Goal: Transaction & Acquisition: Download file/media

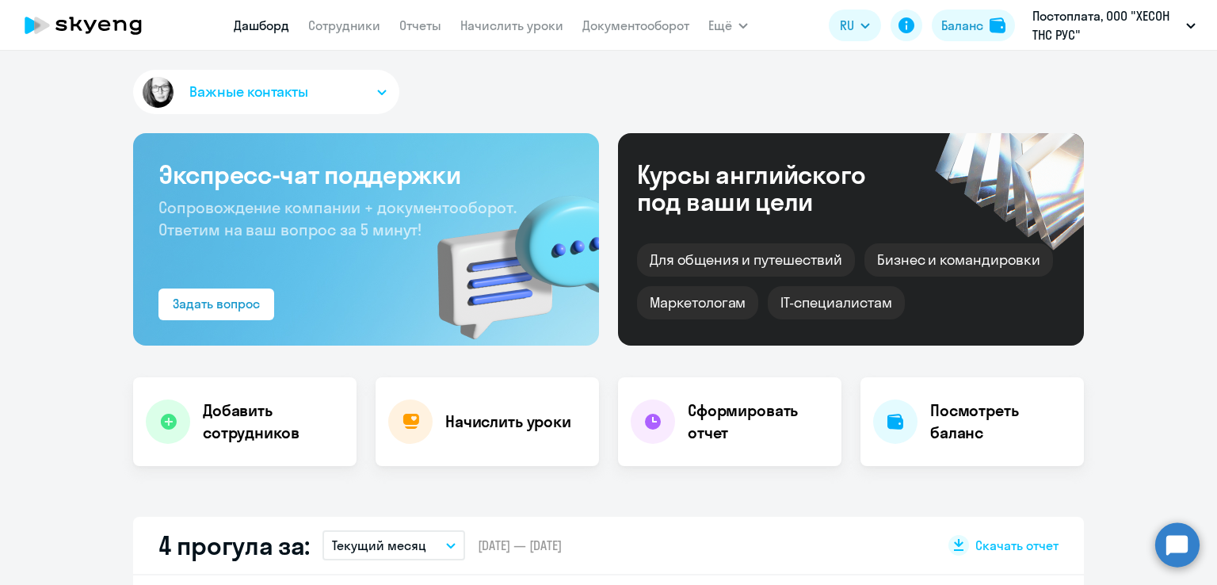
select select "30"
click at [624, 25] on link "Документооборот" at bounding box center [635, 25] width 107 height 16
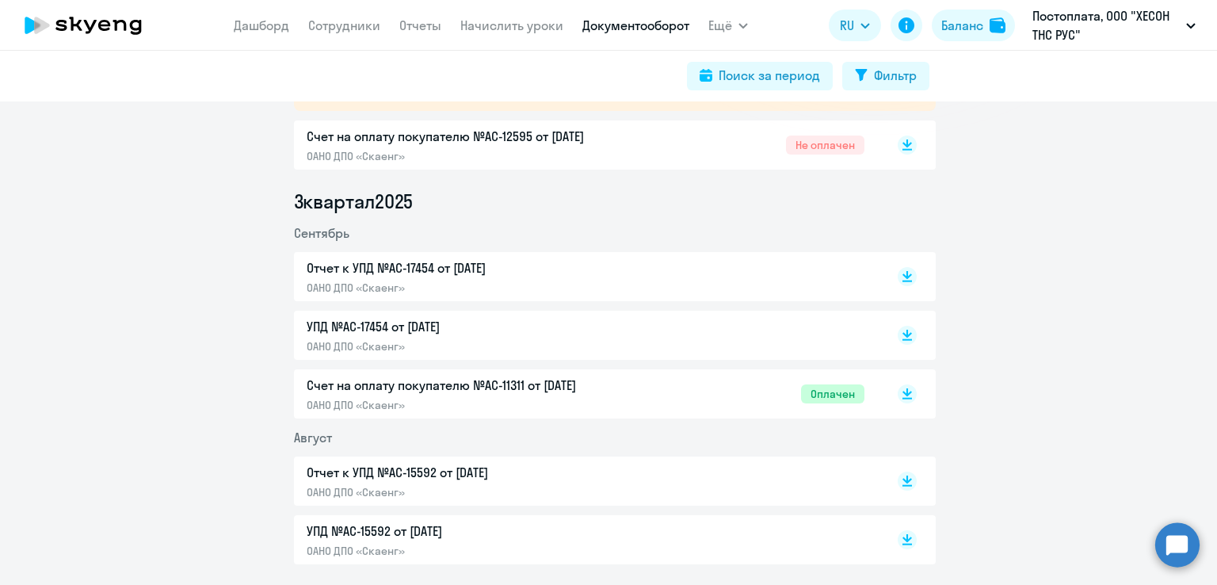
scroll to position [317, 0]
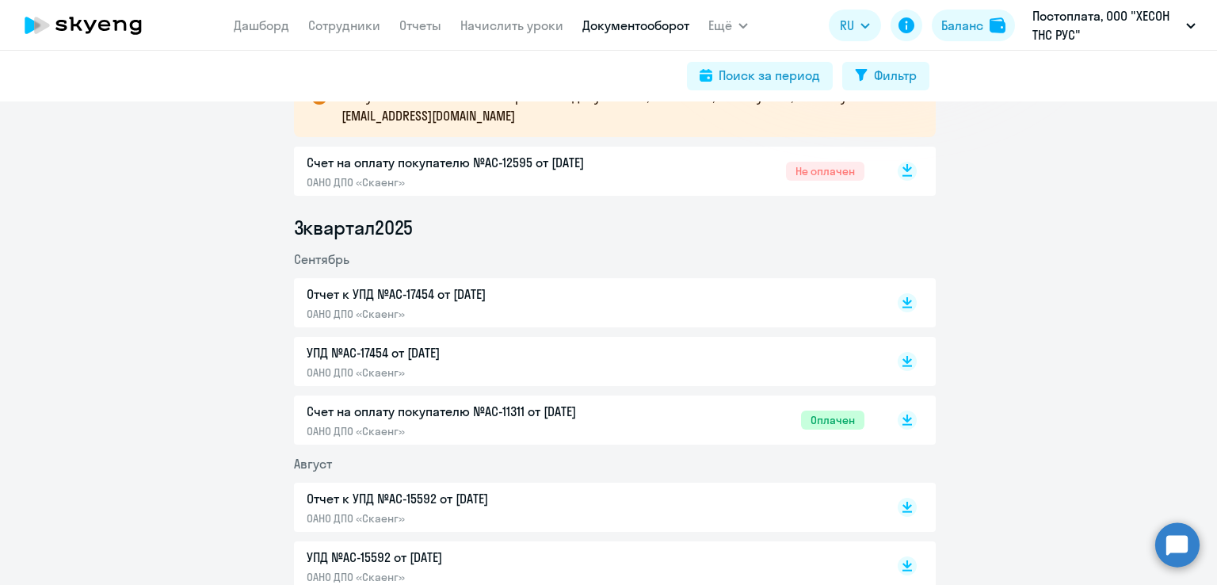
click at [898, 173] on rect at bounding box center [907, 171] width 19 height 19
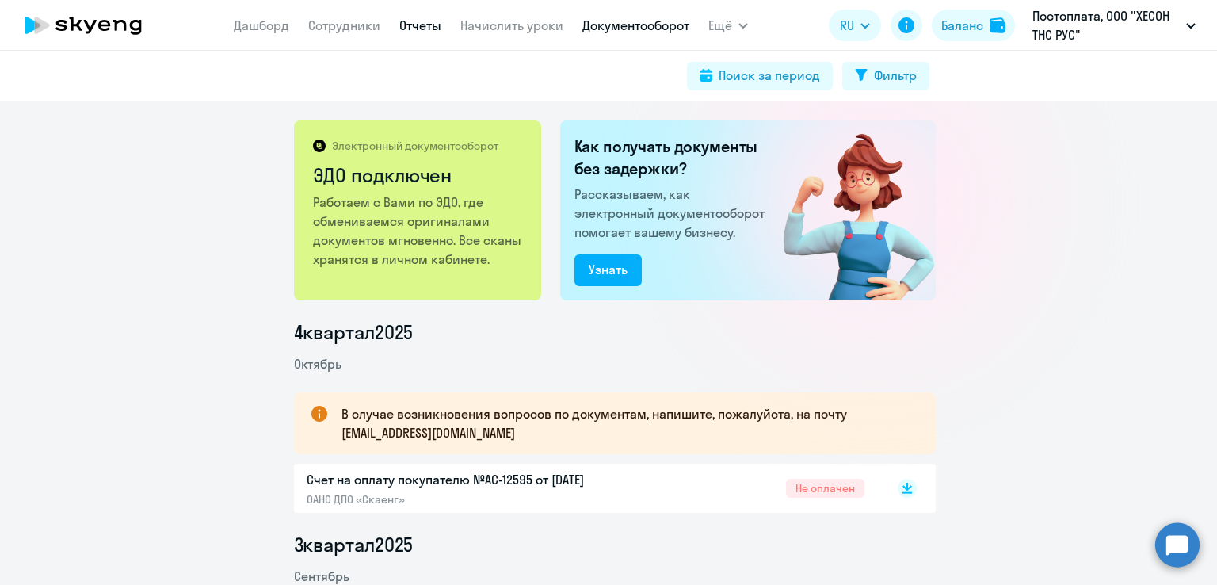
click at [415, 29] on link "Отчеты" at bounding box center [420, 25] width 42 height 16
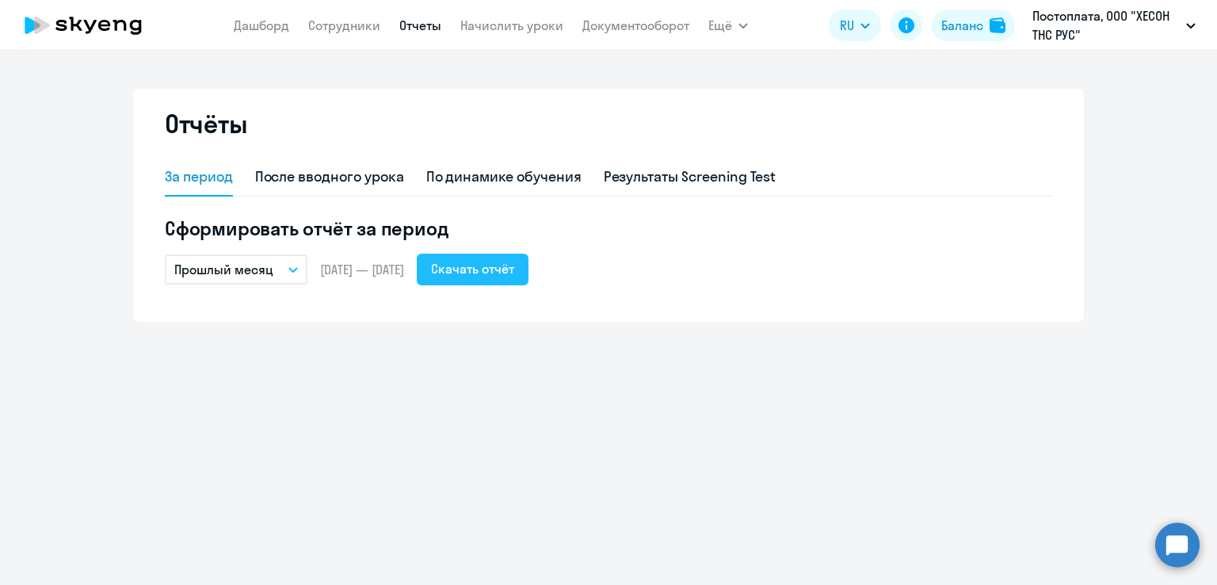
click at [514, 267] on div "Скачать отчёт" at bounding box center [472, 268] width 83 height 19
click at [759, 315] on div "Отчёты За период После вводного урока По динамике обучения Результаты Screening…" at bounding box center [608, 205] width 951 height 233
